Goal: Information Seeking & Learning: Understand process/instructions

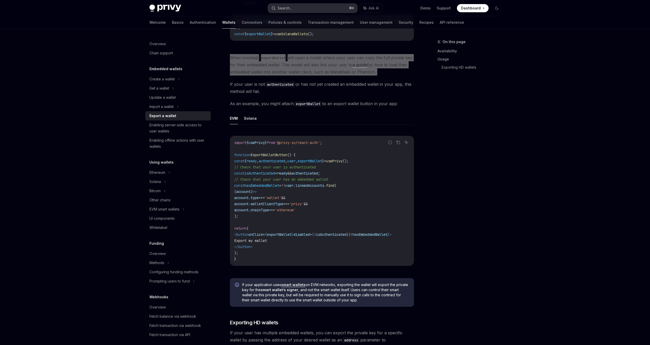
scroll to position [204, 0]
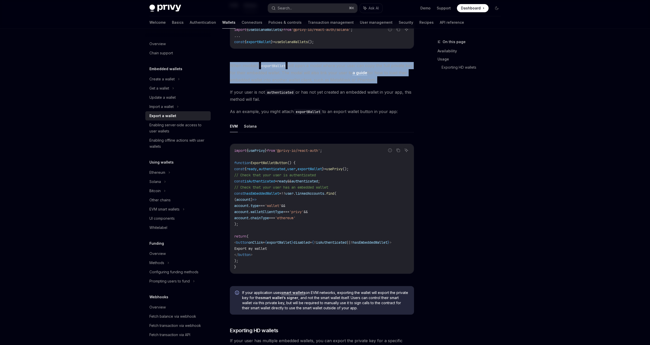
click at [359, 73] on link "a guide" at bounding box center [359, 72] width 15 height 5
click at [237, 127] on button "EVM" at bounding box center [234, 126] width 8 height 12
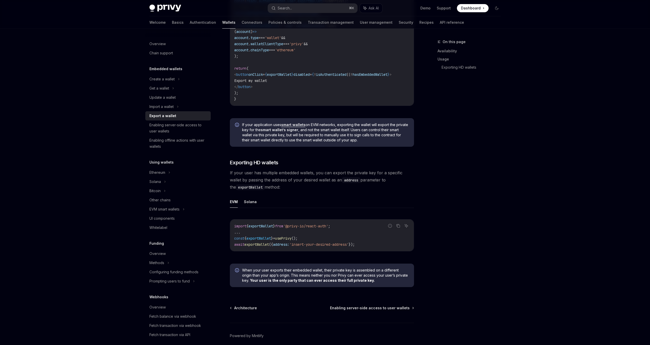
scroll to position [396, 0]
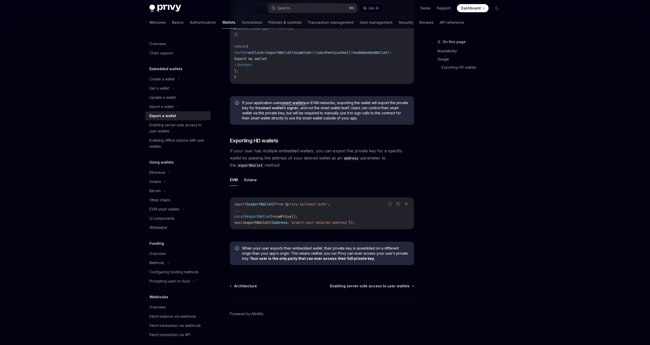
click at [236, 181] on button "EVM" at bounding box center [234, 180] width 8 height 12
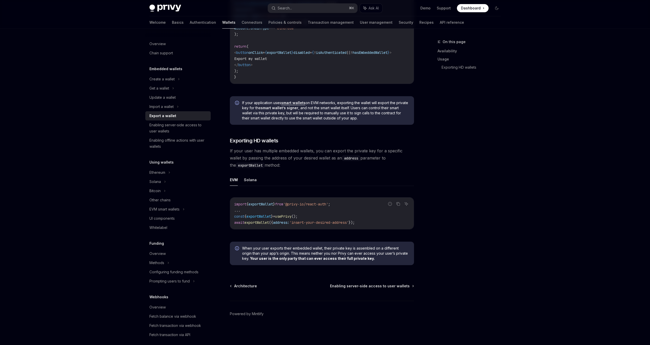
click at [236, 181] on button "EVM" at bounding box center [234, 180] width 8 height 12
click at [233, 180] on button "EVM" at bounding box center [234, 180] width 8 height 12
click at [249, 180] on button "Solana" at bounding box center [250, 180] width 13 height 12
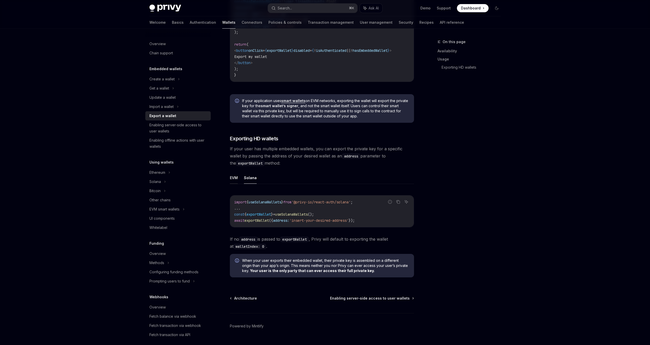
click at [237, 181] on button "EVM" at bounding box center [234, 178] width 8 height 12
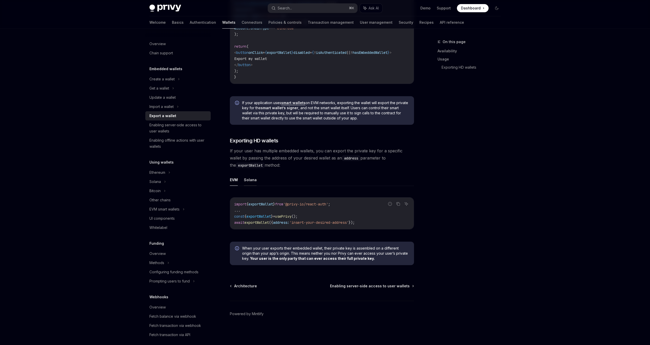
click at [250, 180] on button "Solana" at bounding box center [250, 180] width 13 height 12
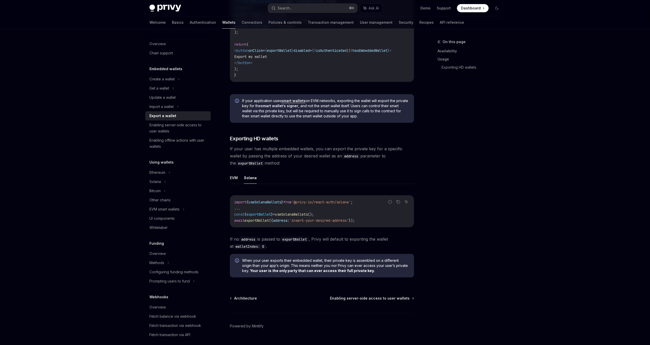
click at [301, 268] on span "When your user exports their embedded wallet, their private key is assembled on…" at bounding box center [325, 265] width 167 height 15
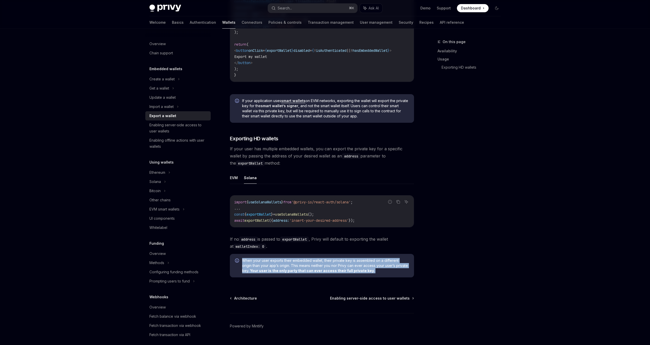
click at [301, 268] on span "When your user exports their embedded wallet, their private key is assembled on…" at bounding box center [325, 265] width 167 height 15
click at [348, 301] on span "Enabling server-side access to user wallets" at bounding box center [370, 298] width 80 height 5
type textarea "*"
